Goal: Task Accomplishment & Management: Complete application form

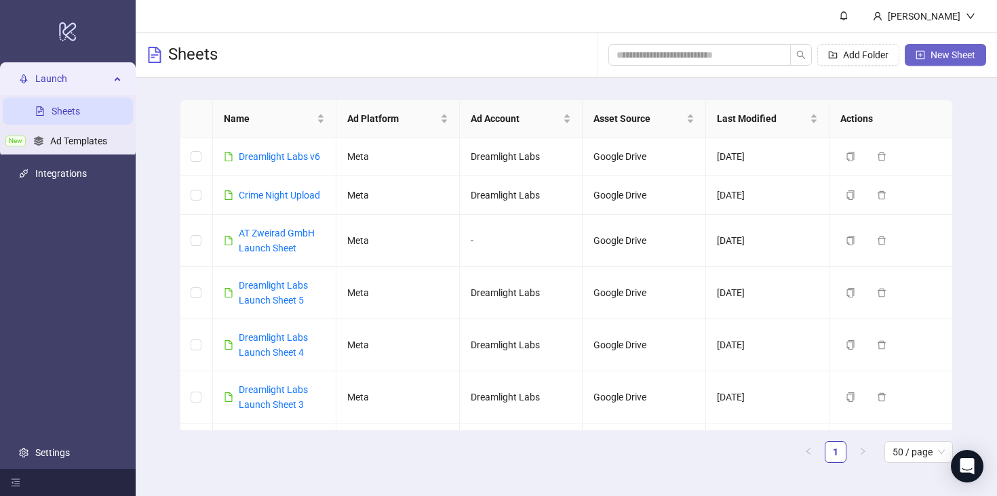
click at [950, 58] on span "New Sheet" at bounding box center [953, 55] width 45 height 11
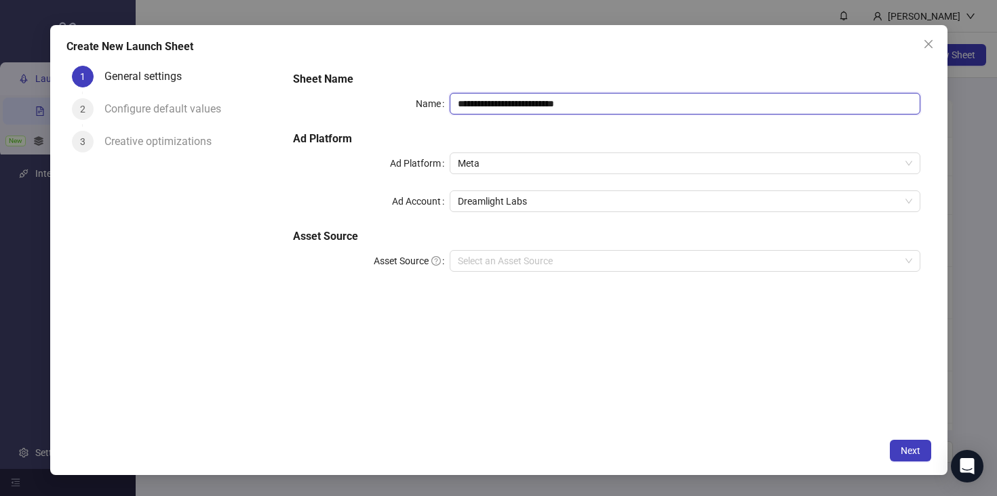
drag, startPoint x: 596, startPoint y: 104, endPoint x: 396, endPoint y: 97, distance: 200.2
click at [396, 97] on div "**********" at bounding box center [606, 104] width 627 height 22
type input "**********"
click at [480, 355] on div "**********" at bounding box center [606, 246] width 648 height 372
click at [546, 261] on input "Asset Source" at bounding box center [679, 261] width 442 height 20
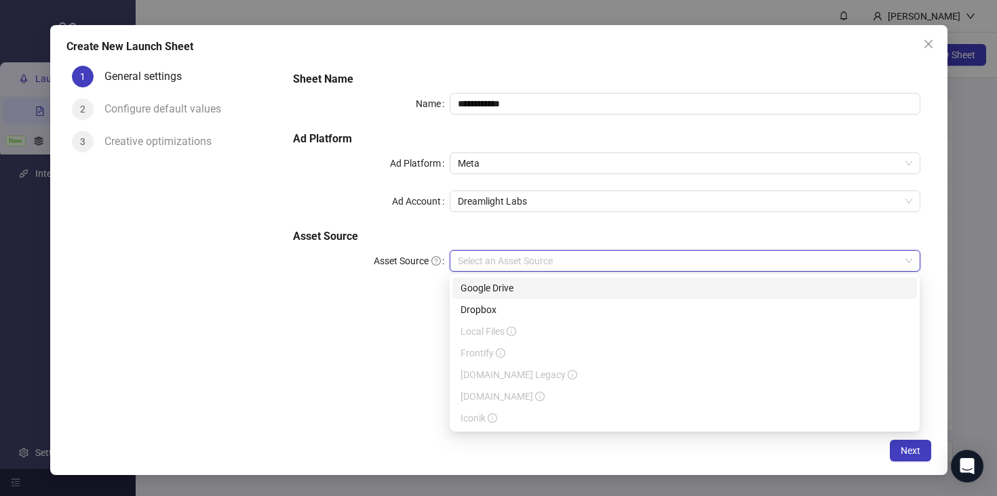
click at [536, 286] on div "Google Drive" at bounding box center [685, 288] width 448 height 15
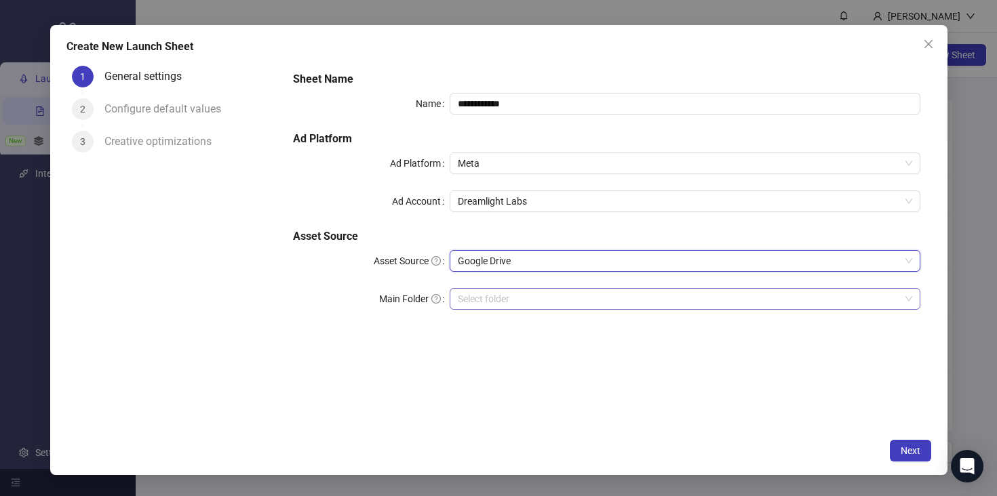
click at [483, 298] on input "Main Folder" at bounding box center [679, 299] width 442 height 20
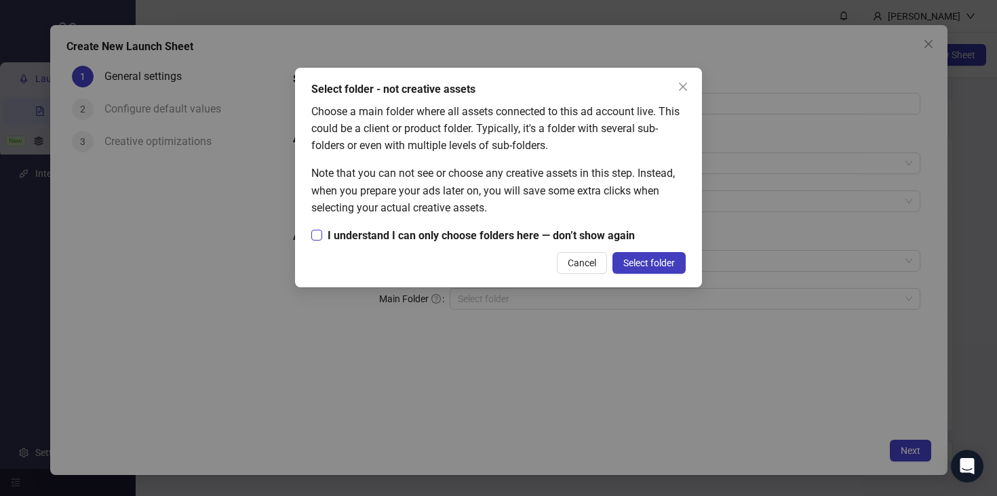
click at [555, 236] on span "I understand I can only choose folders here — don’t show again" at bounding box center [481, 235] width 318 height 17
click at [642, 263] on span "Select folder" at bounding box center [649, 263] width 52 height 11
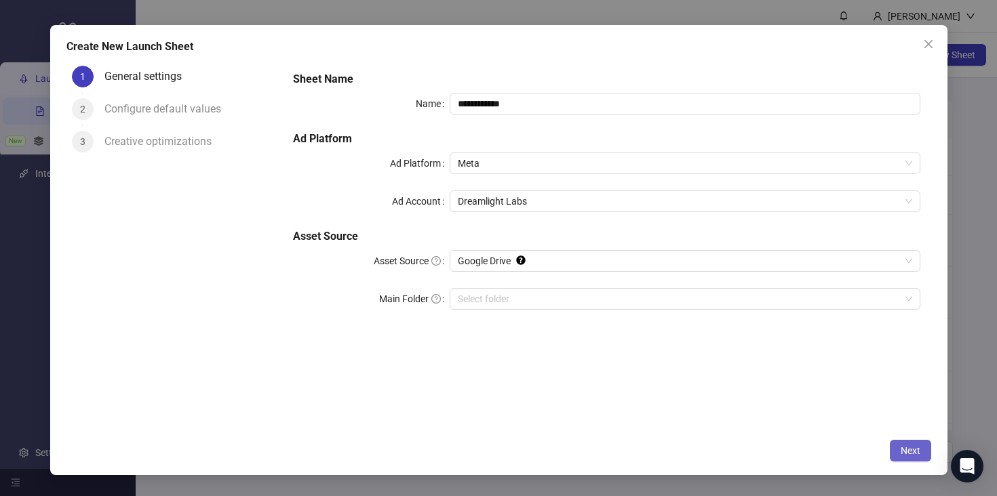
click at [914, 447] on span "Next" at bounding box center [911, 451] width 20 height 11
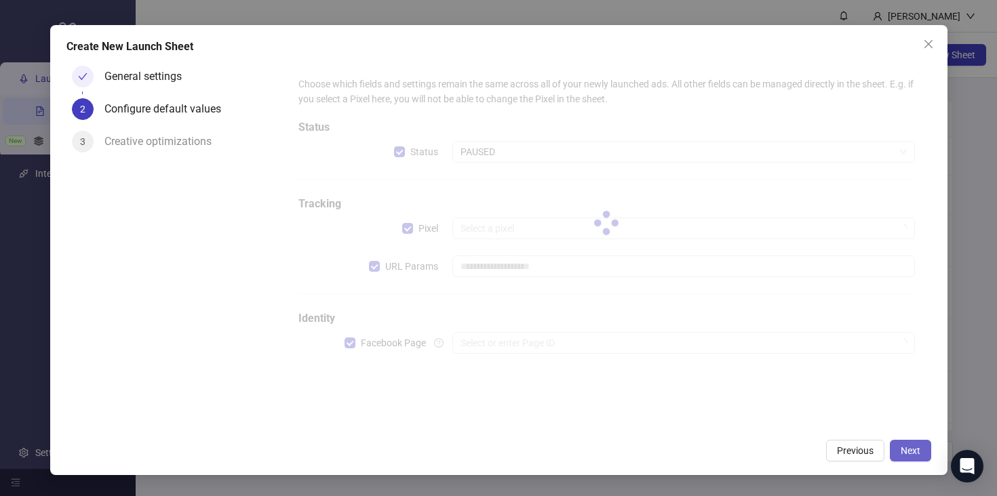
type input "**********"
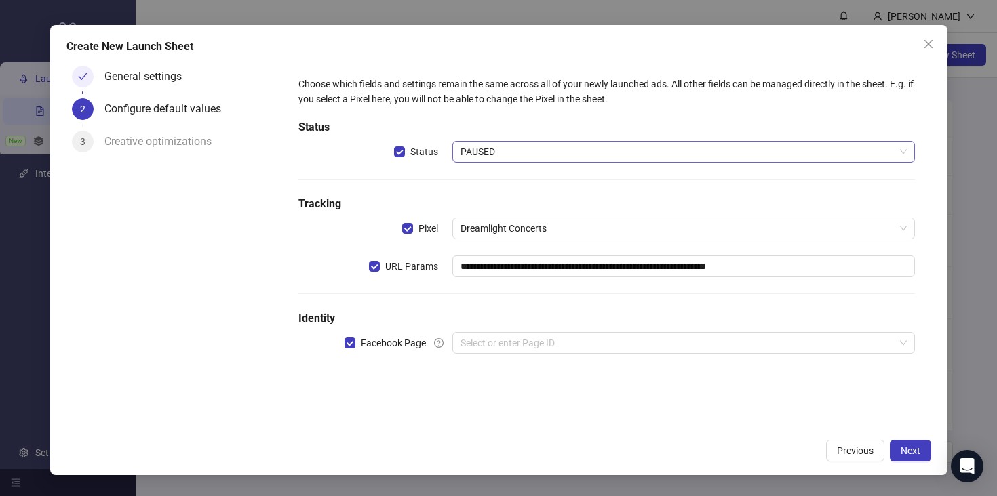
click at [557, 142] on span "PAUSED" at bounding box center [684, 152] width 446 height 20
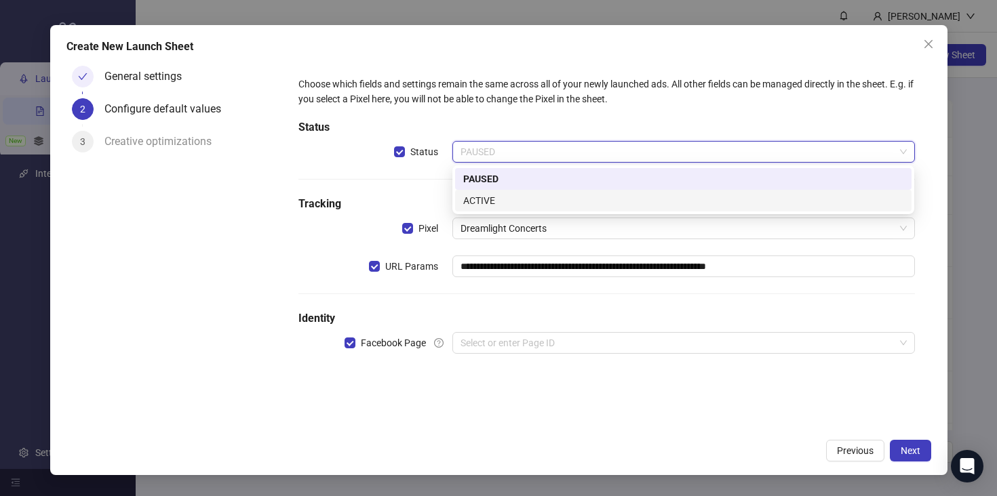
click at [529, 202] on div "ACTIVE" at bounding box center [683, 200] width 440 height 15
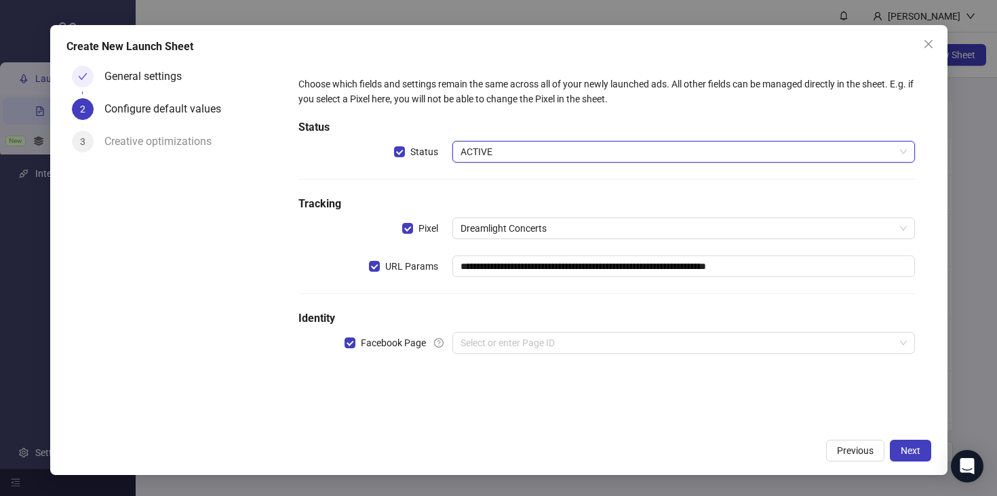
click at [528, 198] on h5 "Tracking" at bounding box center [606, 204] width 616 height 16
click at [556, 348] on input "search" at bounding box center [677, 343] width 433 height 20
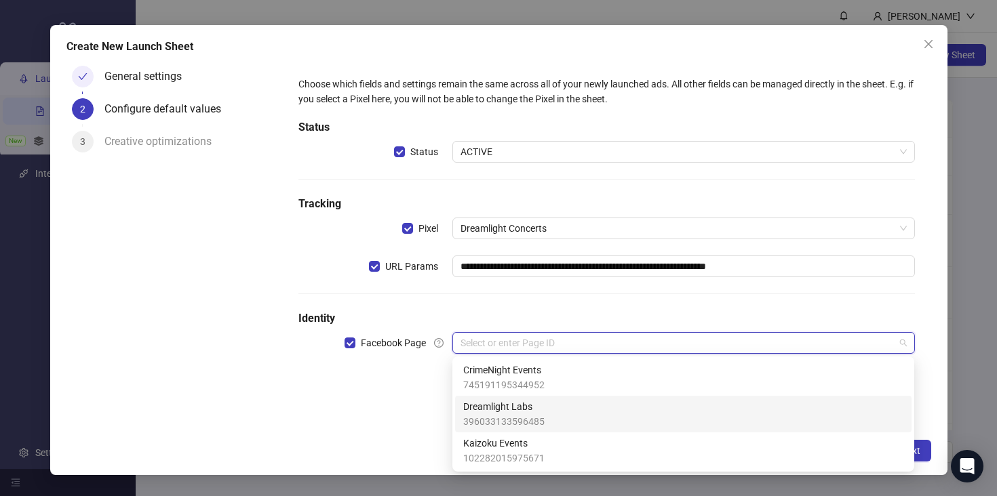
click at [558, 412] on div "Dreamlight Labs 396033133596485" at bounding box center [683, 414] width 440 height 30
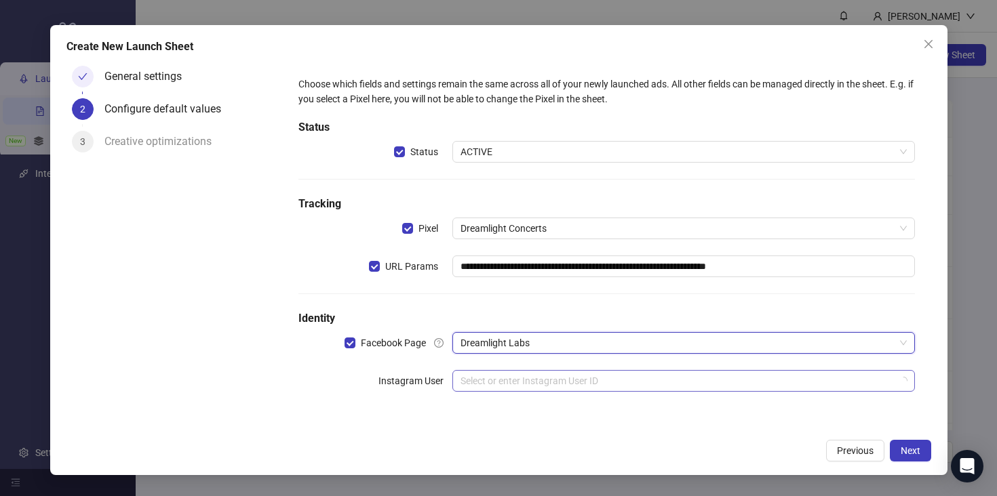
click at [626, 380] on input "search" at bounding box center [677, 381] width 433 height 20
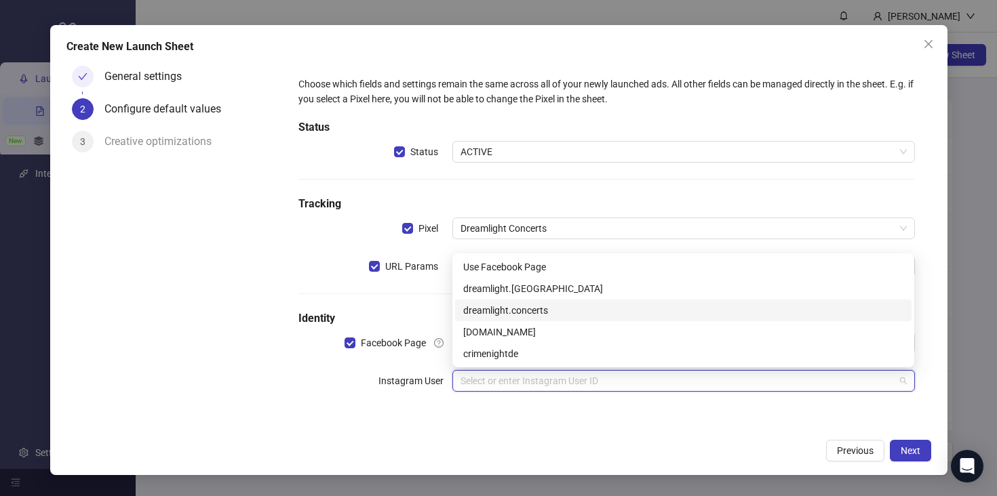
click at [566, 307] on div "dreamlight.concerts" at bounding box center [683, 310] width 440 height 15
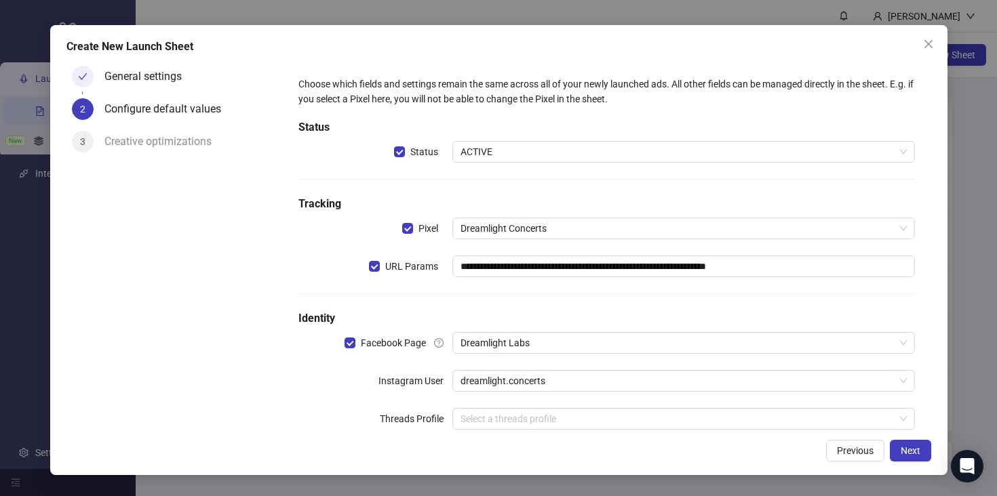
click at [772, 450] on div "Previous Next" at bounding box center [498, 451] width 865 height 22
click at [749, 416] on input "search" at bounding box center [677, 419] width 433 height 20
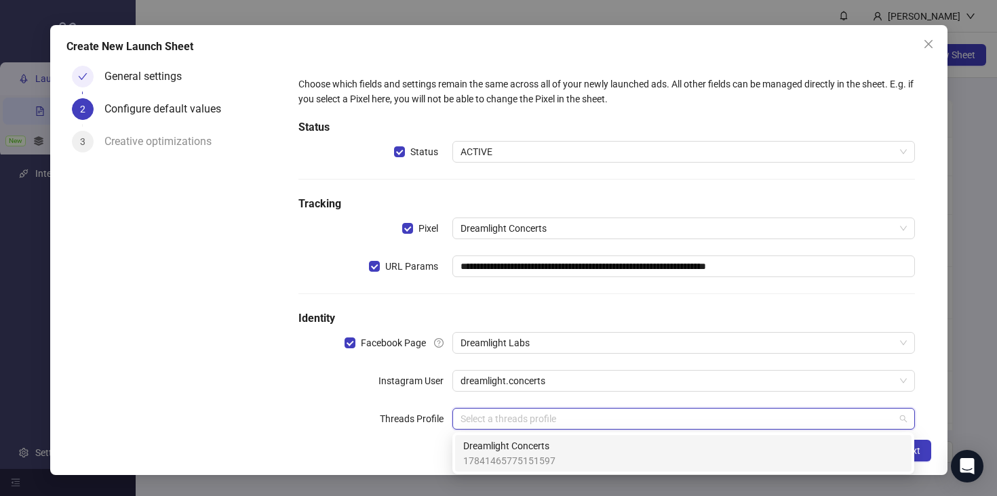
scroll to position [30, 0]
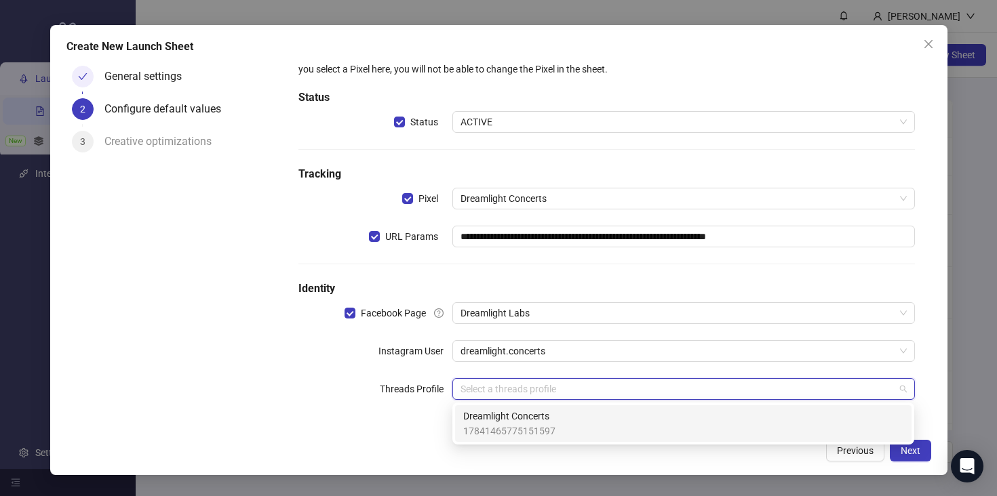
click at [648, 430] on div "Dreamlight Concerts 17841465775151597" at bounding box center [683, 424] width 440 height 30
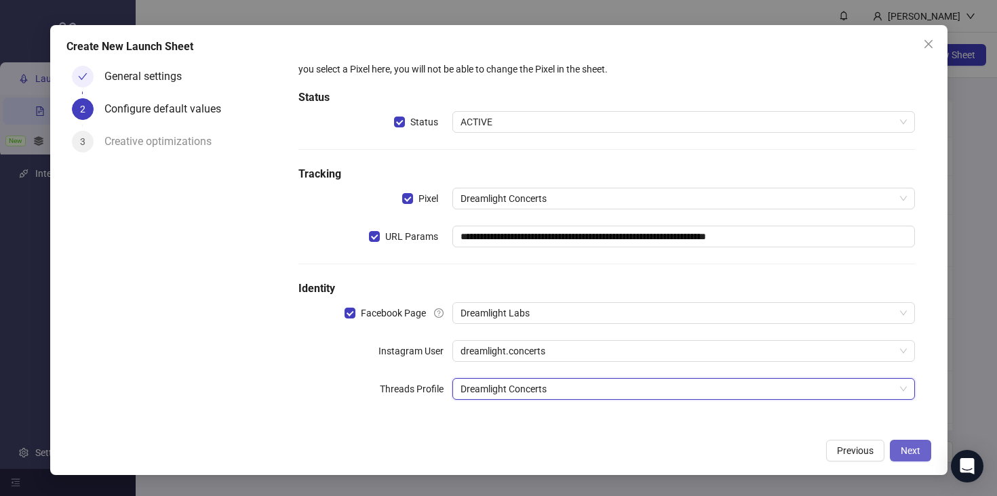
click at [909, 451] on span "Next" at bounding box center [911, 451] width 20 height 11
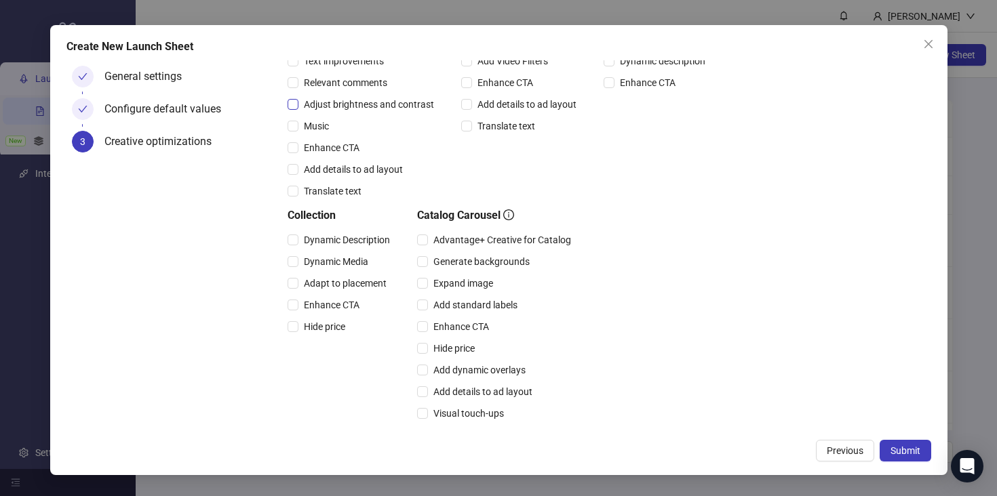
scroll to position [319, 0]
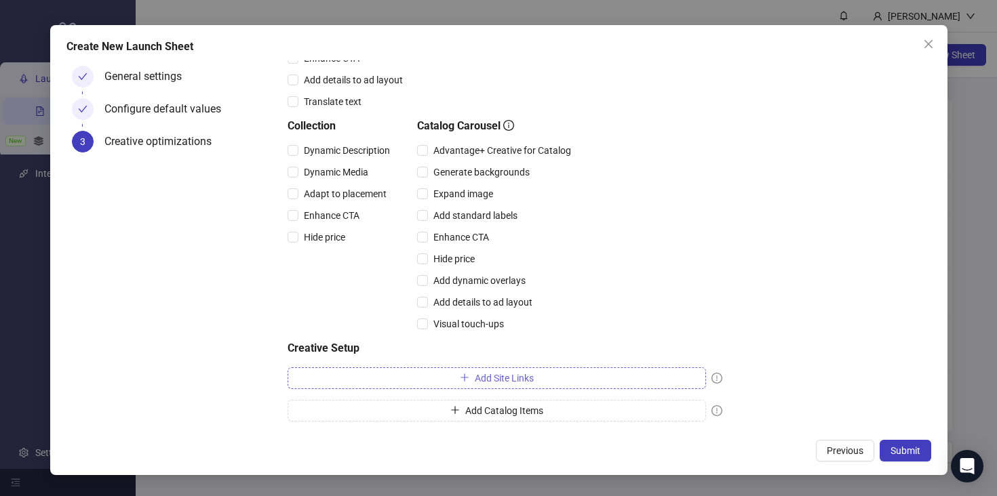
click at [425, 378] on button "Add Site Links" at bounding box center [497, 379] width 418 height 22
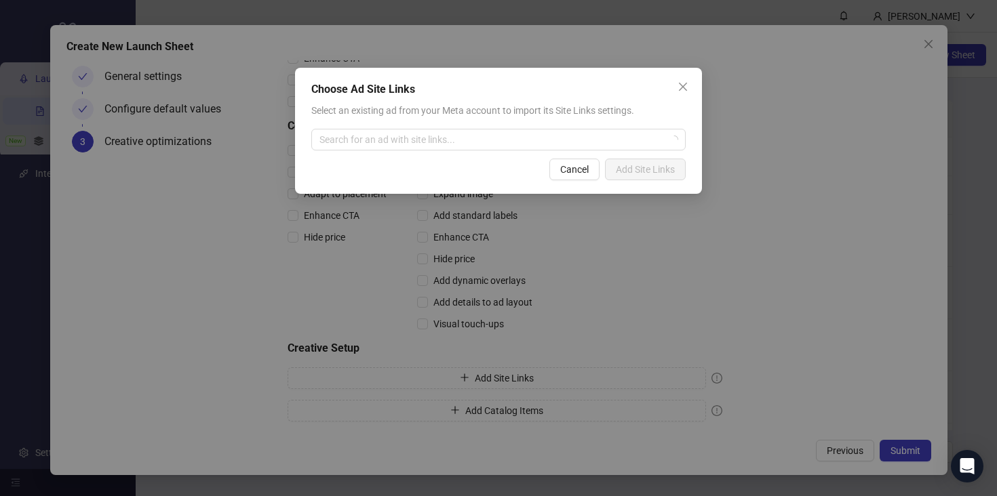
click at [524, 152] on div "Choose Ad Site Links Select an existing ad from your Meta account to import its…" at bounding box center [498, 131] width 407 height 126
click at [520, 144] on input "search" at bounding box center [492, 140] width 346 height 20
click at [566, 105] on span "Select an existing ad from your Meta account to import its Site Links settings." at bounding box center [472, 110] width 323 height 11
click at [576, 164] on span "Cancel" at bounding box center [574, 169] width 28 height 11
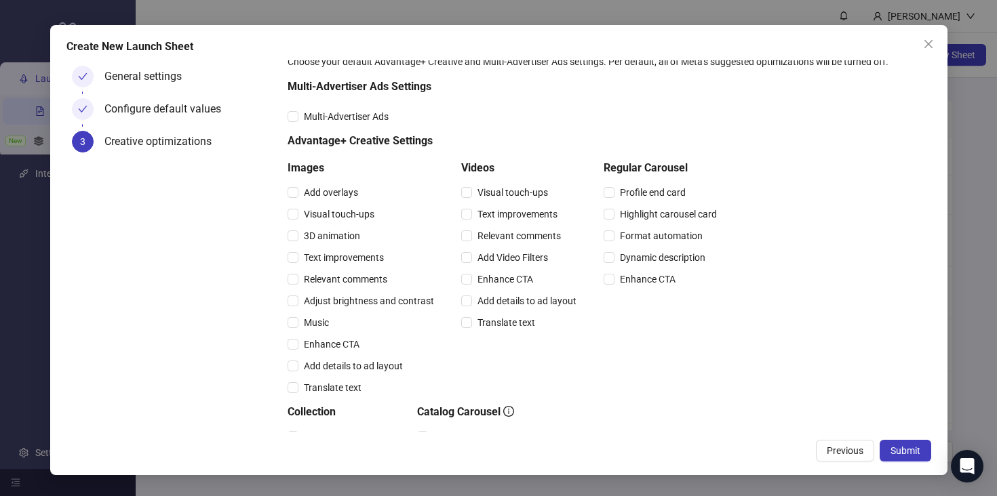
scroll to position [26, 0]
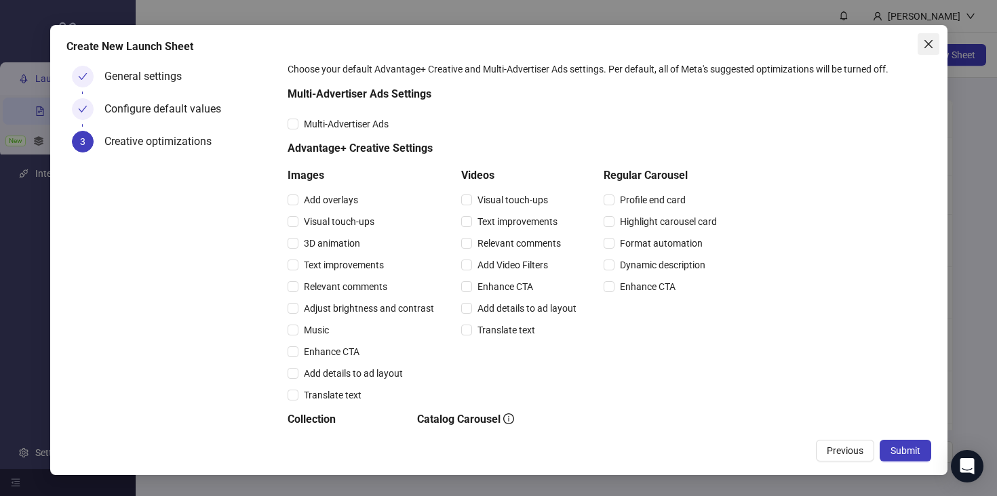
click at [926, 40] on icon "close" at bounding box center [928, 44] width 11 height 11
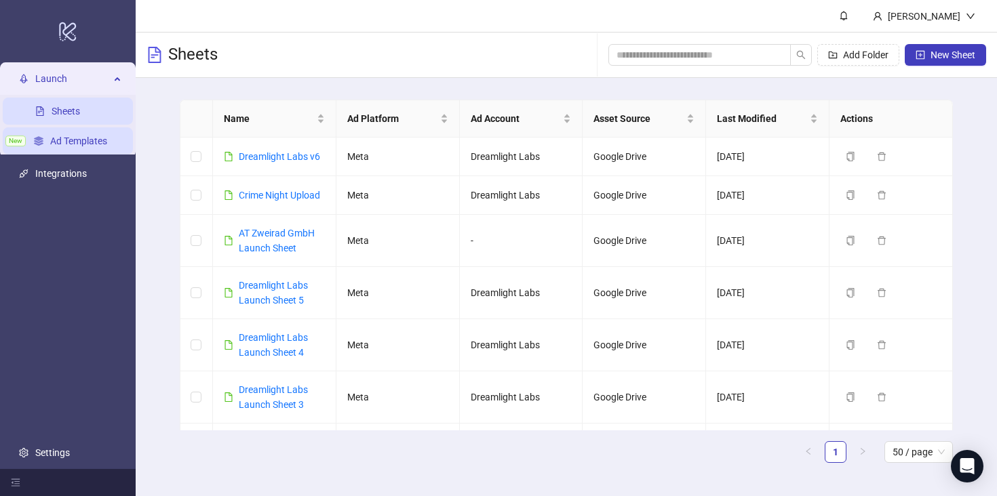
click at [81, 138] on link "Ad Templates" at bounding box center [78, 141] width 57 height 11
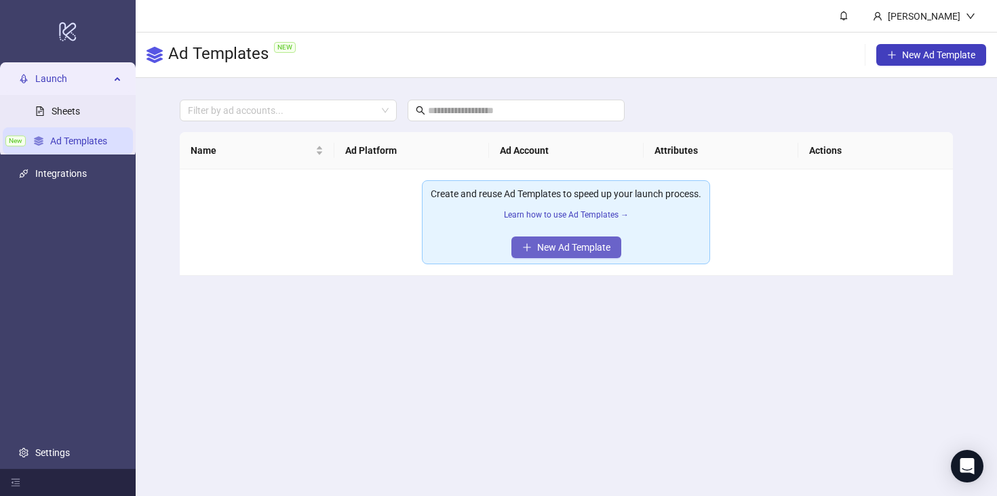
click at [566, 248] on span "New Ad Template" at bounding box center [573, 247] width 73 height 11
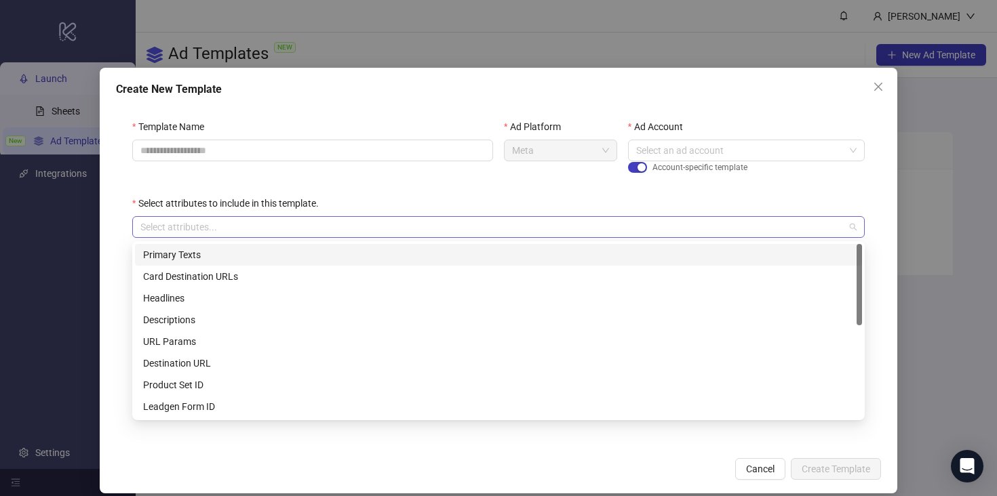
click at [500, 222] on div at bounding box center [491, 227] width 713 height 19
click at [437, 252] on div "Primary Texts" at bounding box center [498, 255] width 711 height 15
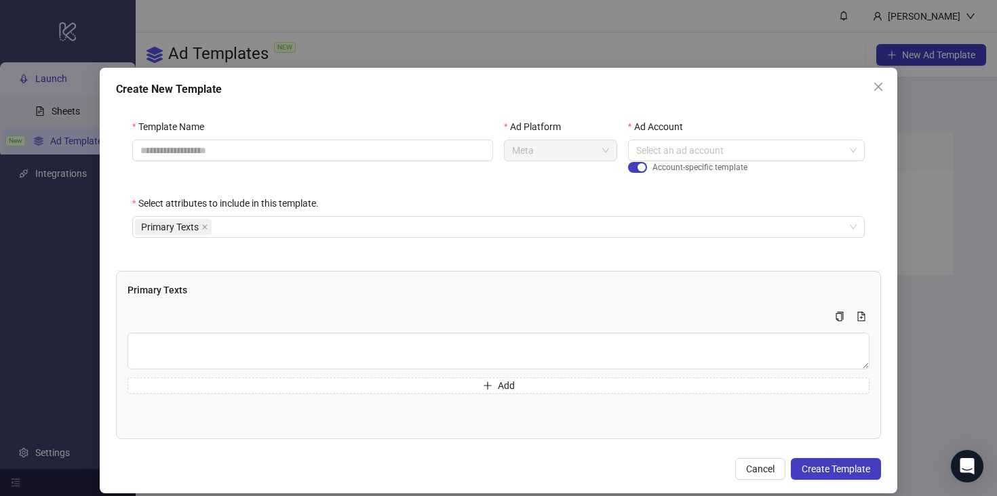
click at [445, 191] on div "Template Name" at bounding box center [313, 157] width 372 height 77
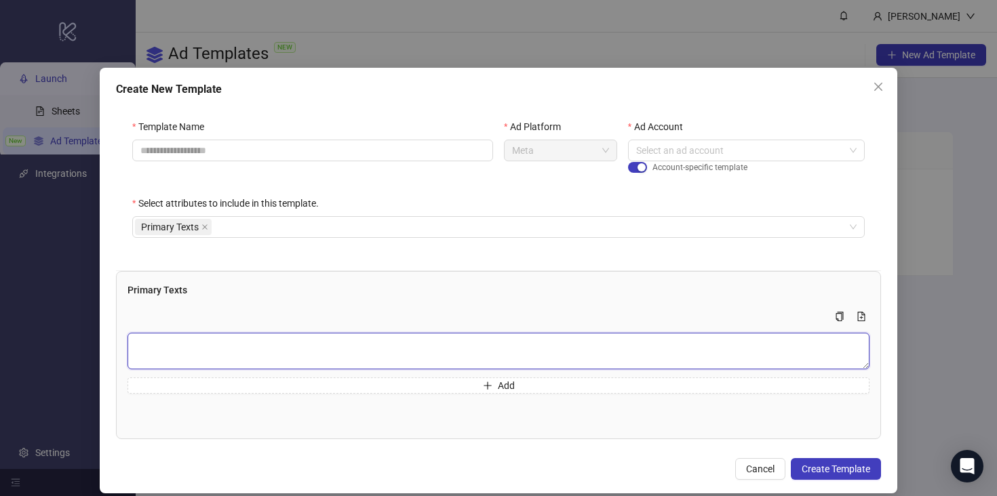
click at [396, 337] on textarea "Multi-text input container - paste or copy values" at bounding box center [499, 351] width 742 height 37
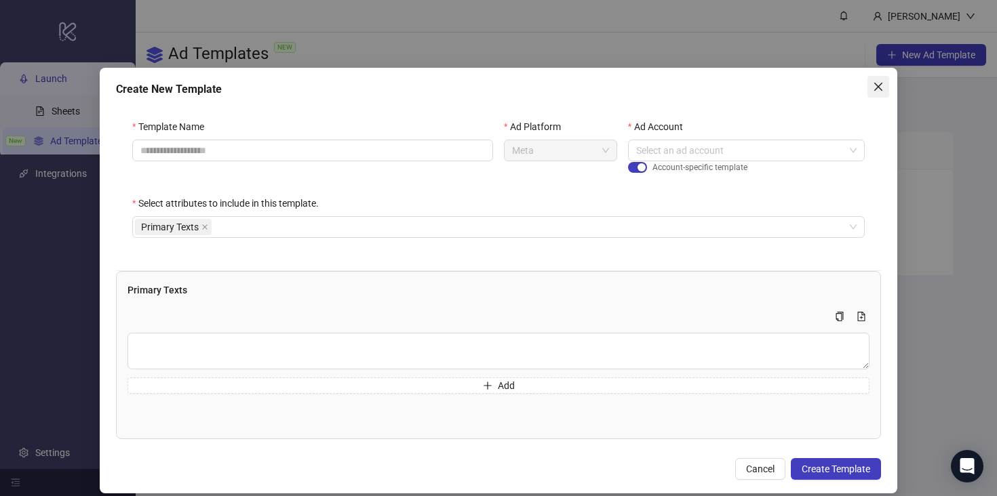
click at [872, 90] on span "Close" at bounding box center [878, 86] width 22 height 11
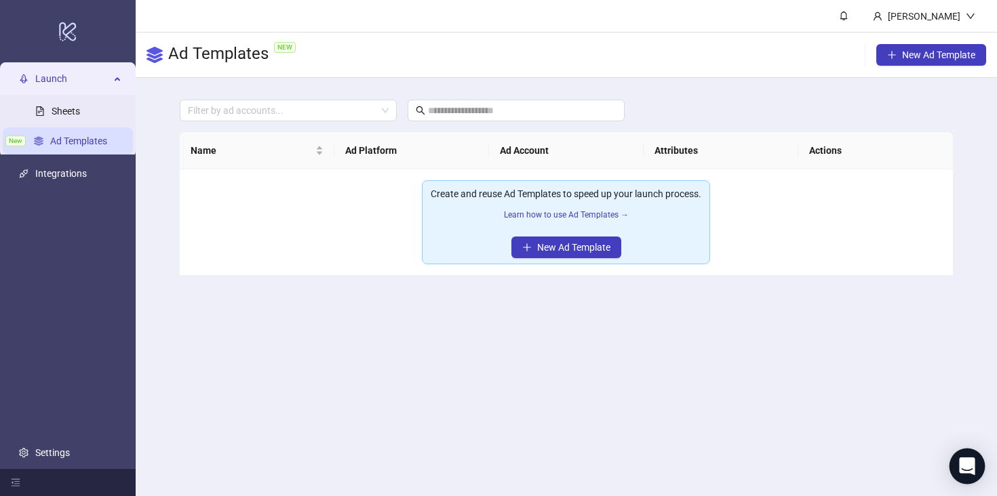
click at [969, 463] on icon "Open Intercom Messenger" at bounding box center [967, 467] width 16 height 18
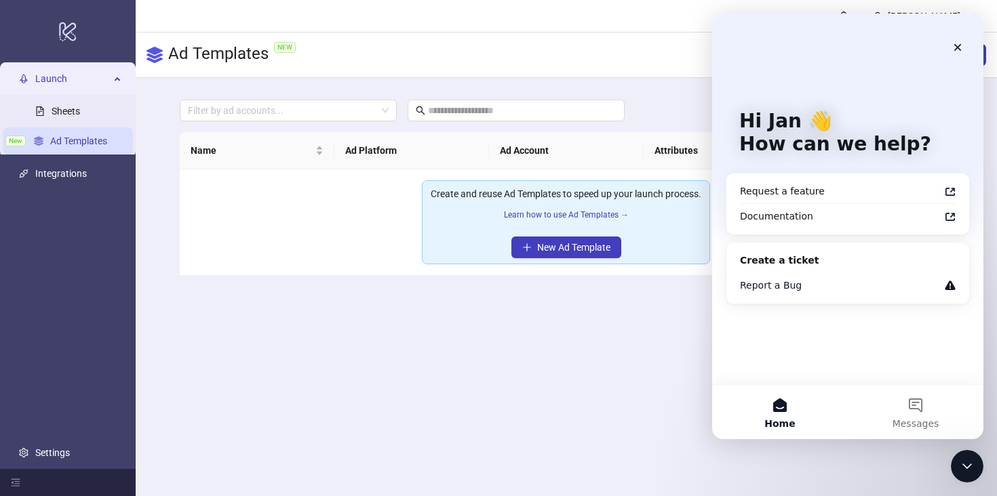
click at [826, 278] on div "Report a Bug" at bounding box center [848, 285] width 232 height 25
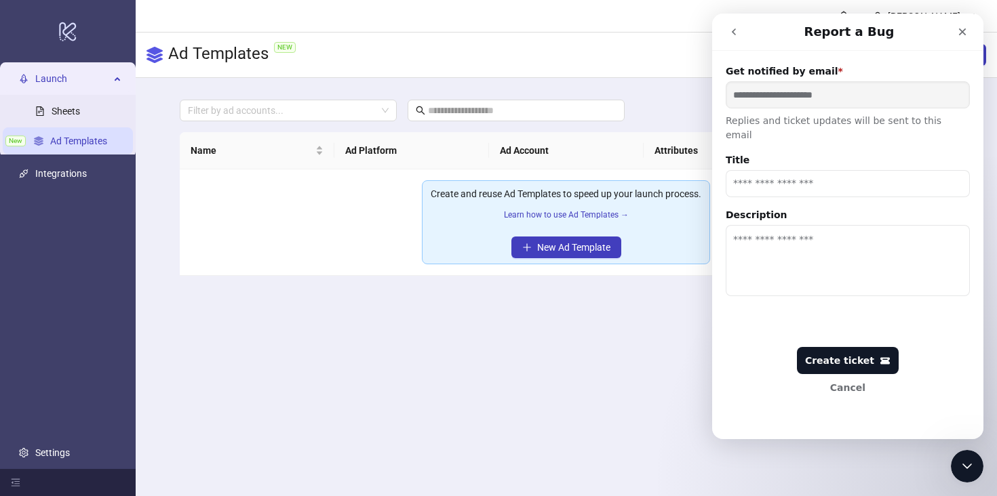
click at [778, 170] on input "Title" at bounding box center [848, 183] width 244 height 27
click at [960, 28] on icon "Close" at bounding box center [962, 31] width 11 height 11
